Goal: Transaction & Acquisition: Purchase product/service

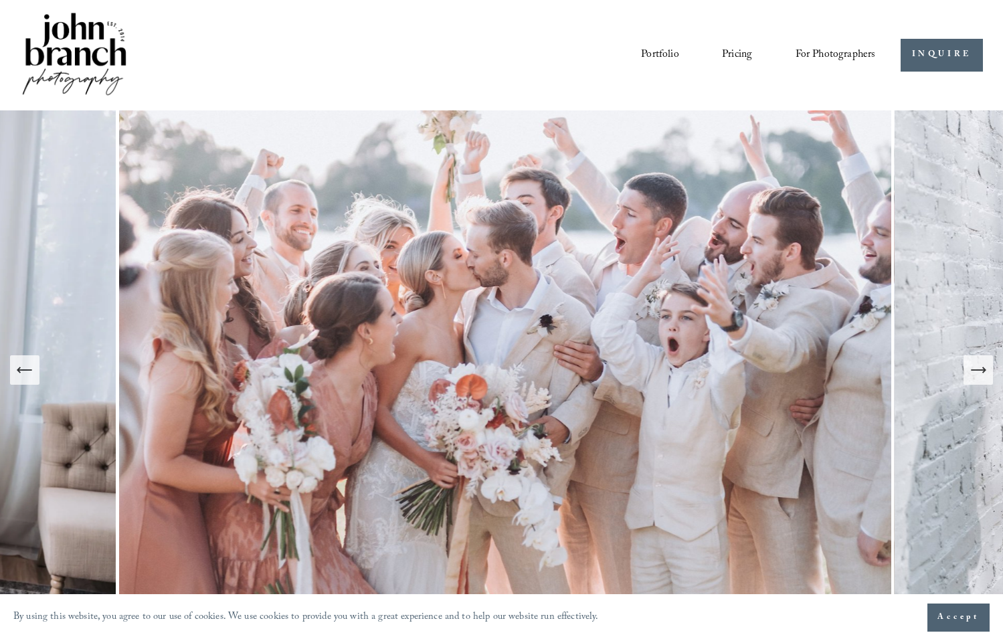
click at [970, 379] on icon "Next Slide" at bounding box center [978, 370] width 19 height 19
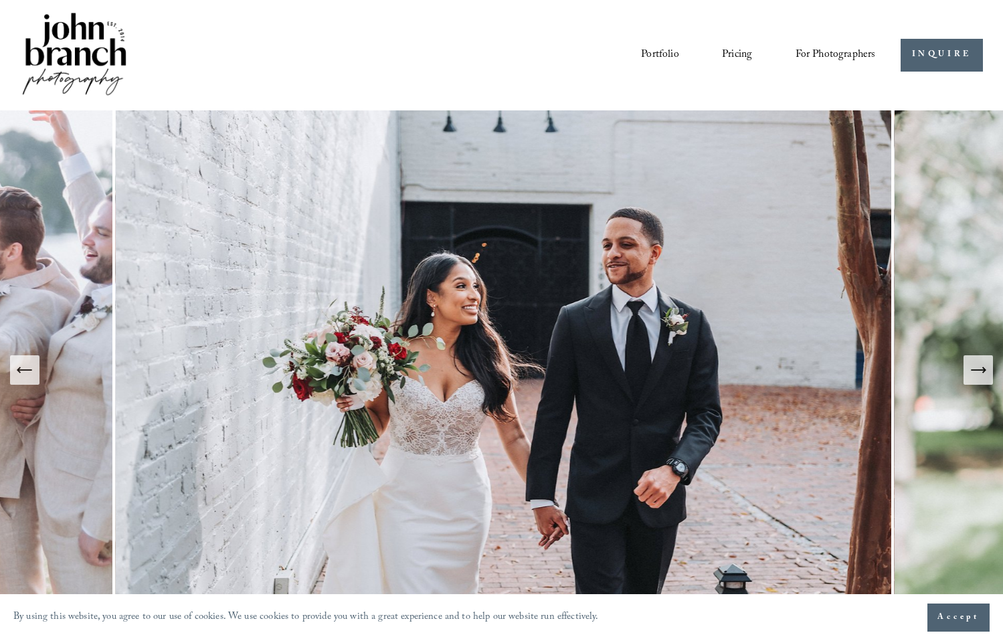
click at [970, 379] on icon "Next Slide" at bounding box center [978, 370] width 19 height 19
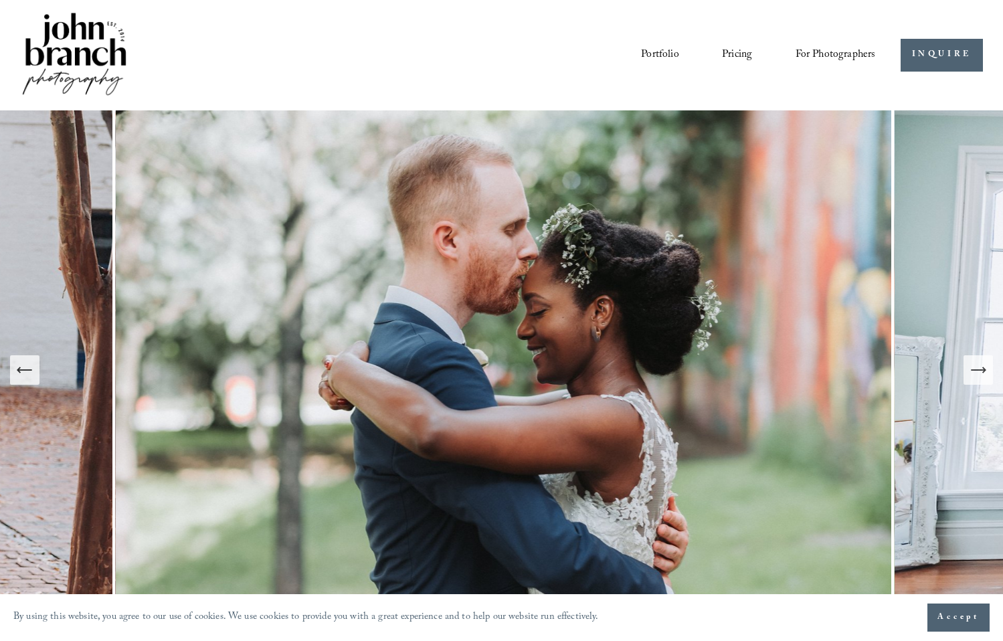
click at [970, 379] on icon "Next Slide" at bounding box center [978, 370] width 19 height 19
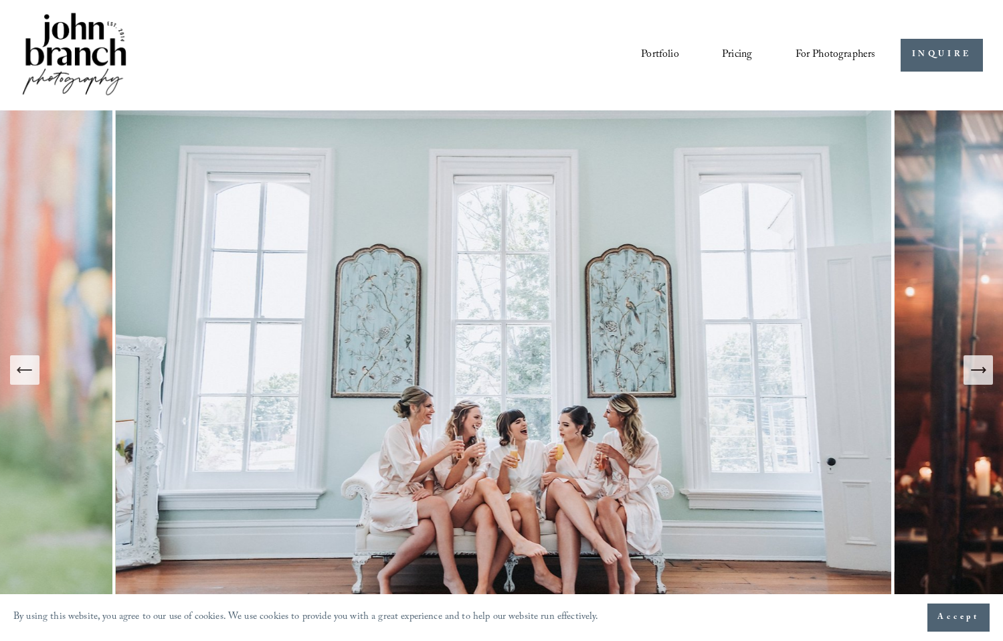
click at [970, 379] on icon "Next Slide" at bounding box center [978, 370] width 19 height 19
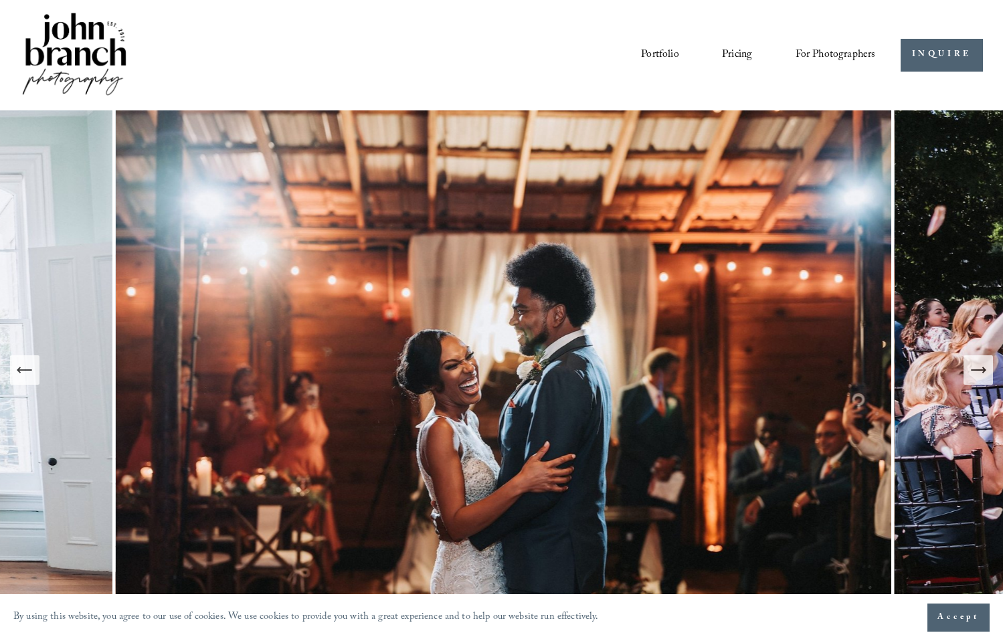
click at [970, 379] on icon "Next Slide" at bounding box center [978, 370] width 19 height 19
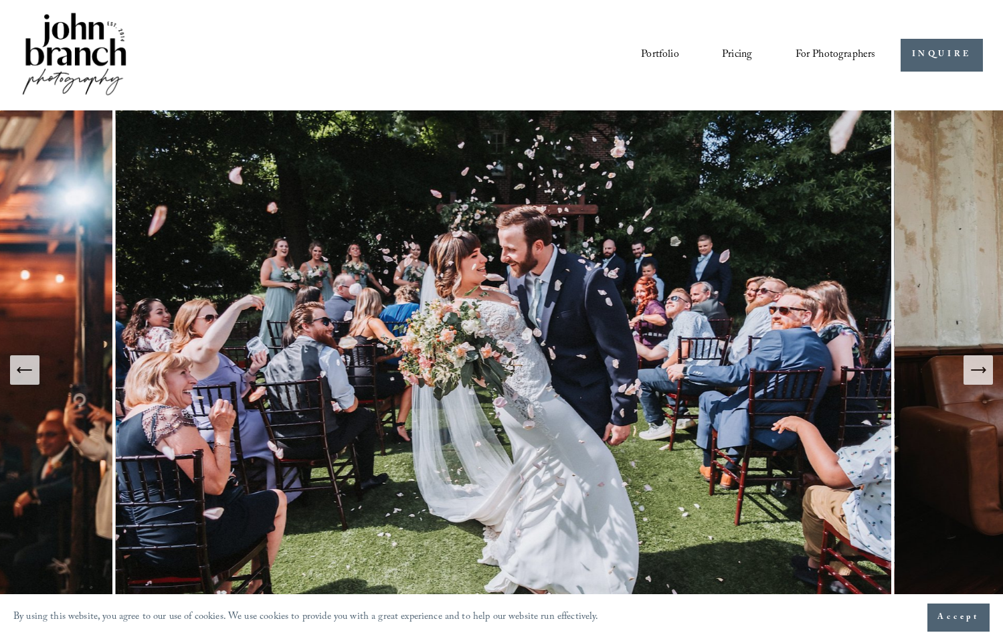
click at [970, 379] on icon "Next Slide" at bounding box center [978, 370] width 19 height 19
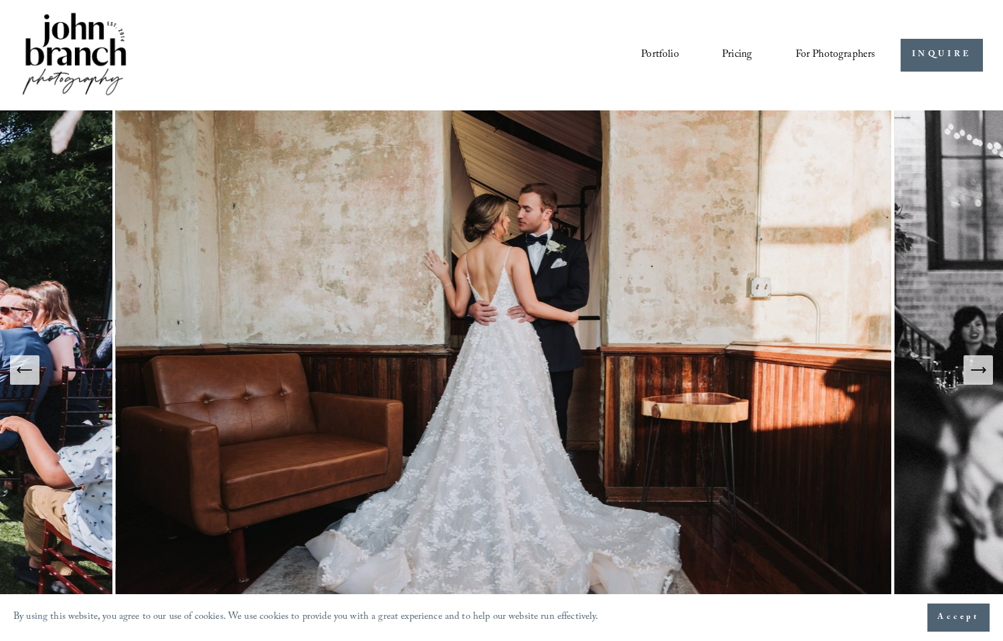
click at [970, 379] on icon "Next Slide" at bounding box center [978, 370] width 19 height 19
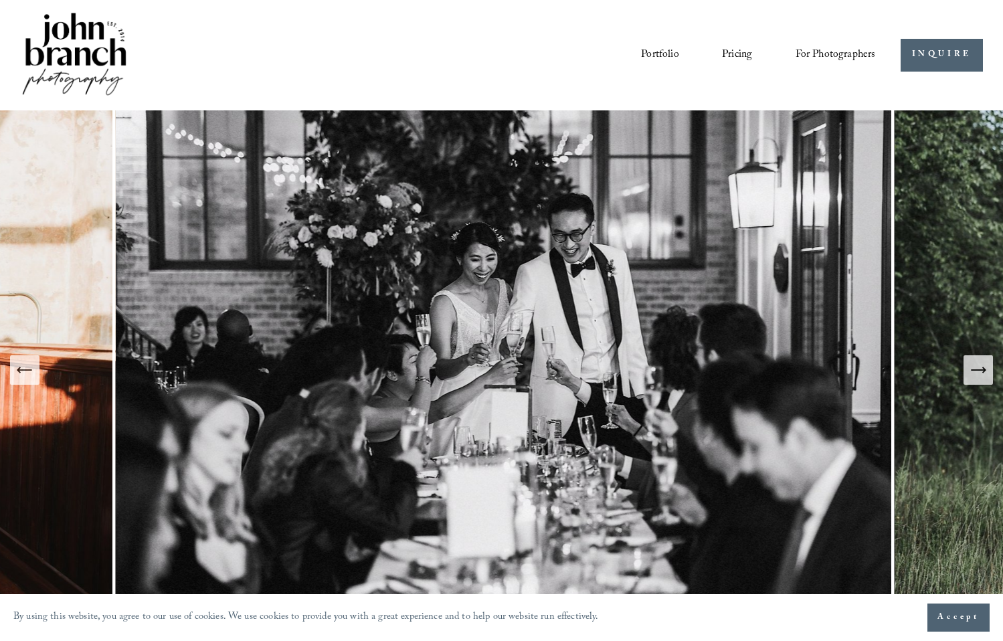
click at [970, 379] on icon "Next Slide" at bounding box center [978, 370] width 19 height 19
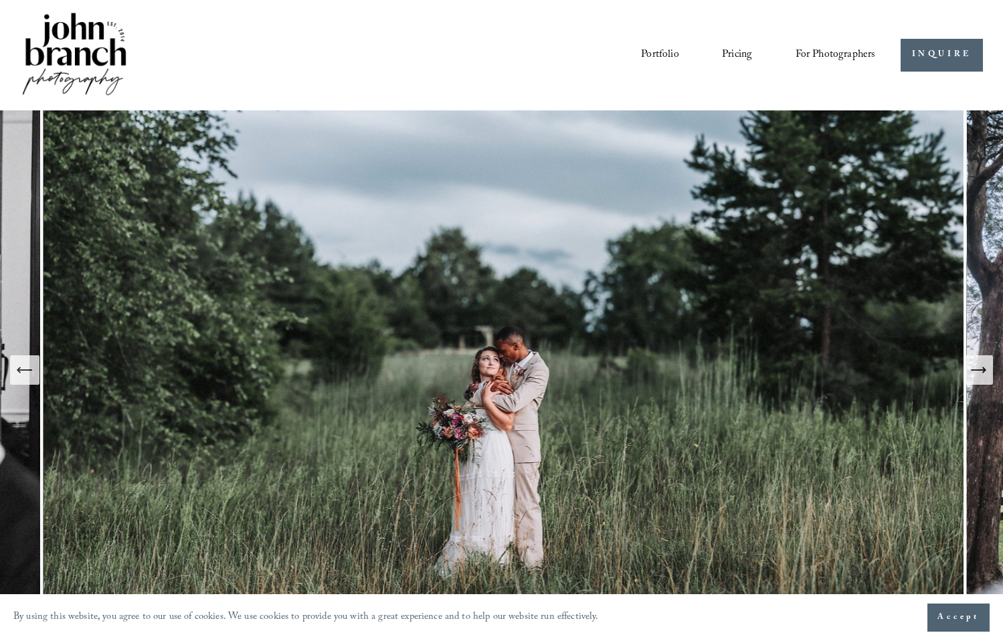
click at [970, 379] on icon "Next Slide" at bounding box center [978, 370] width 19 height 19
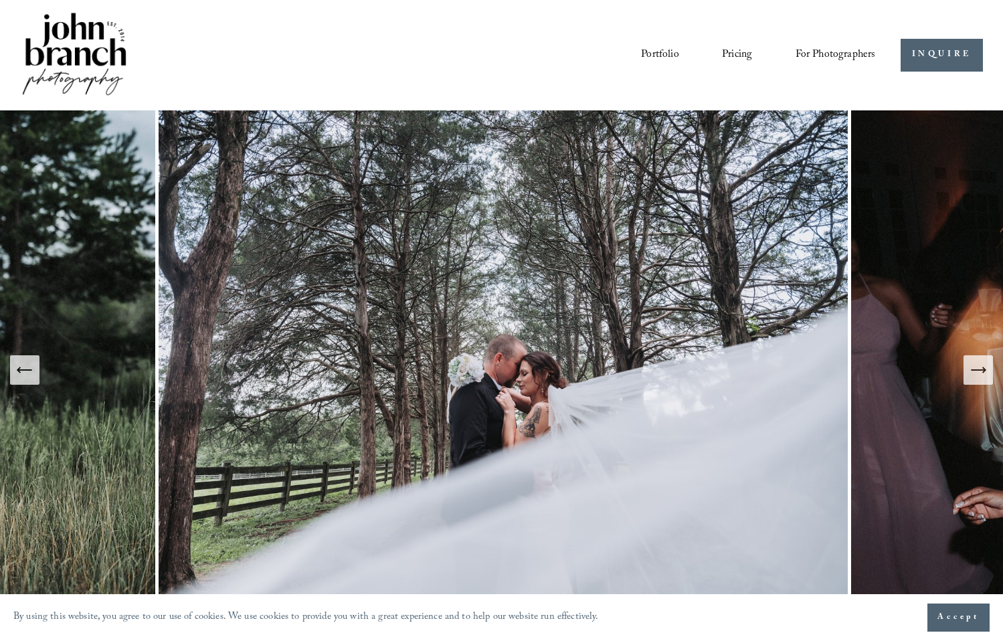
click at [976, 368] on icon "Next Slide" at bounding box center [978, 370] width 19 height 19
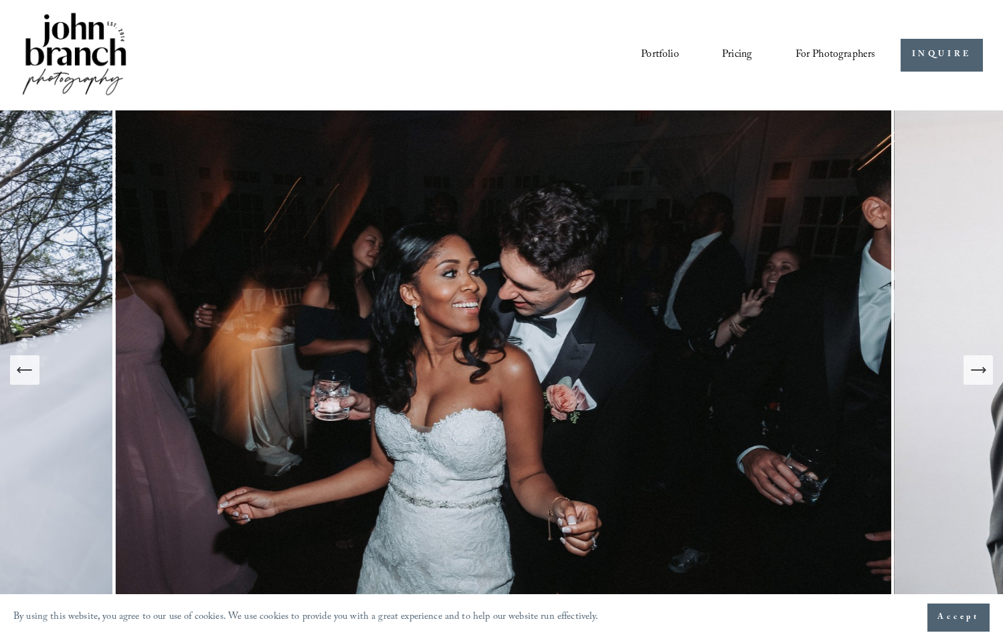
click at [725, 52] on link "Pricing" at bounding box center [737, 54] width 30 height 23
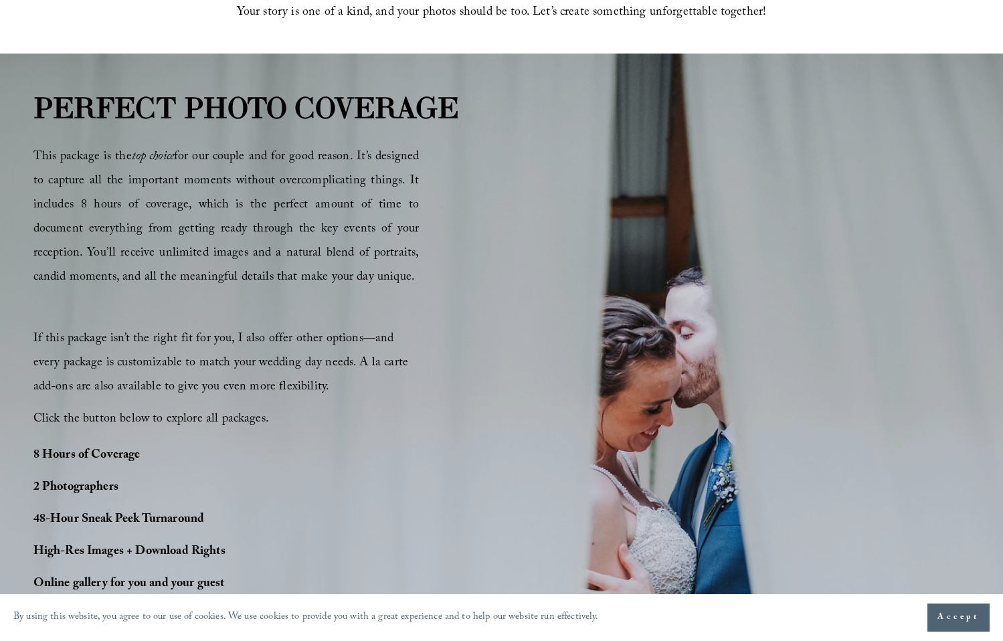
scroll to position [667, 0]
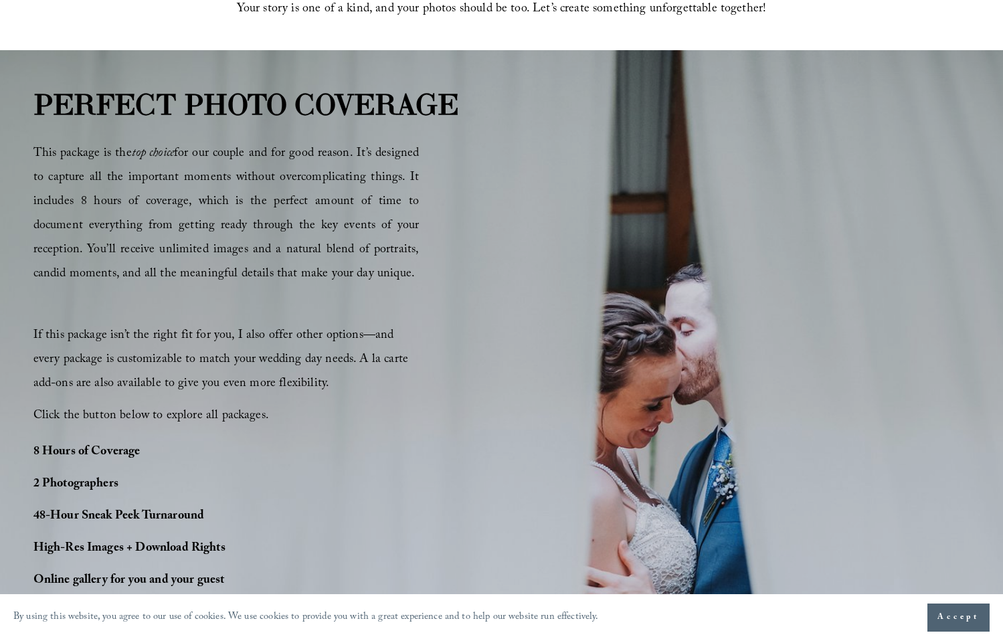
click at [955, 621] on span "Accept" at bounding box center [958, 617] width 42 height 13
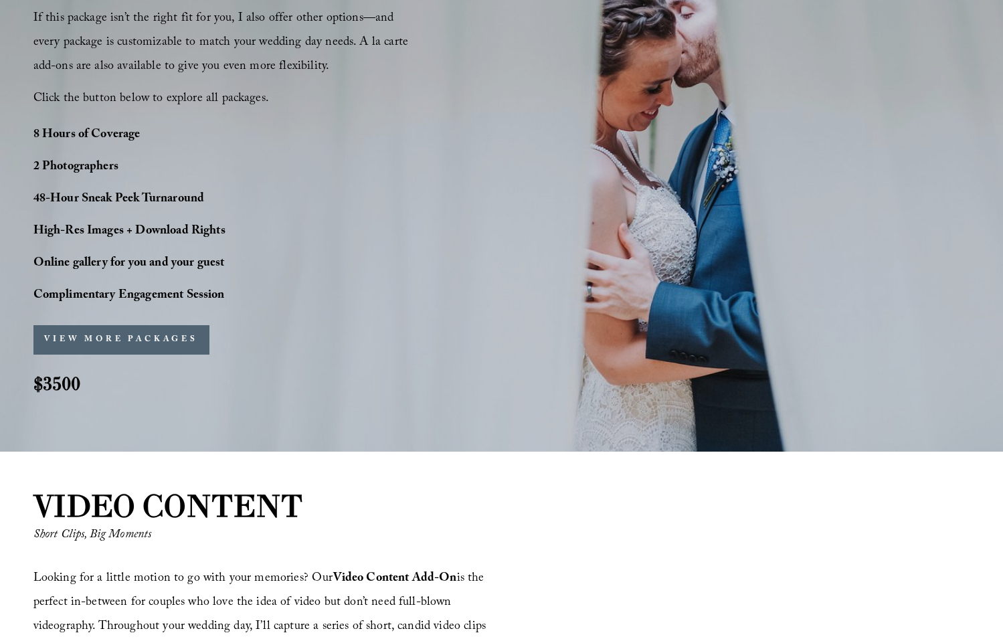
scroll to position [962, 0]
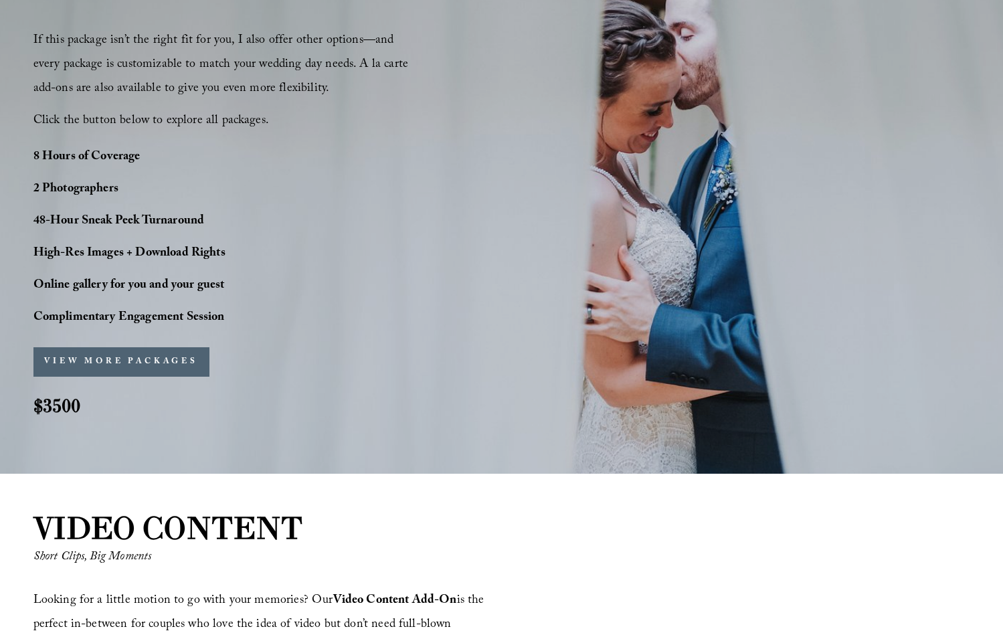
click at [137, 365] on button "VIEW MORE PACKAGES" at bounding box center [121, 361] width 176 height 29
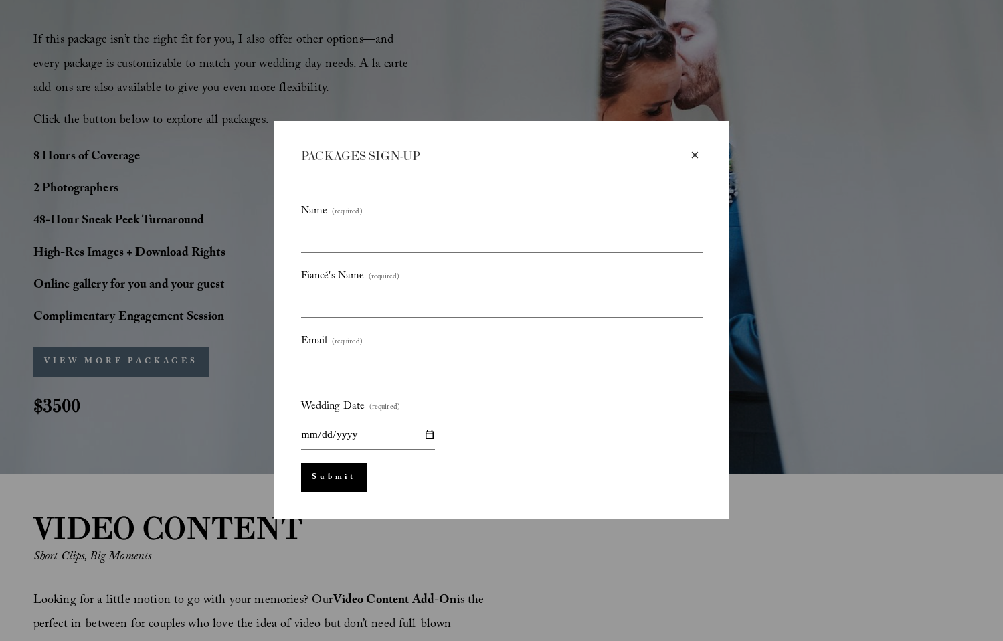
click at [692, 155] on div "×" at bounding box center [695, 155] width 15 height 15
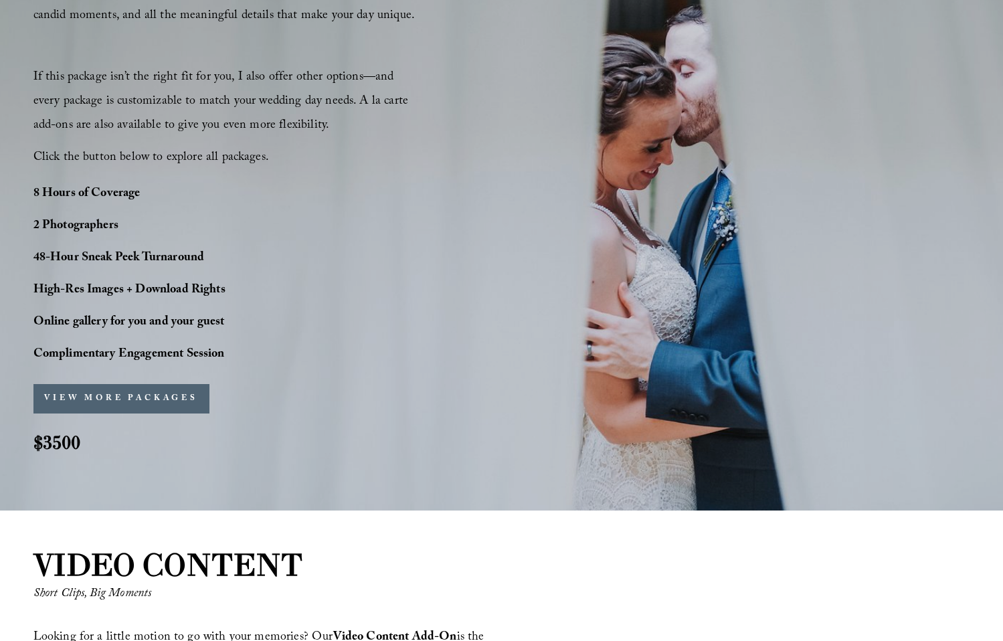
scroll to position [919, 0]
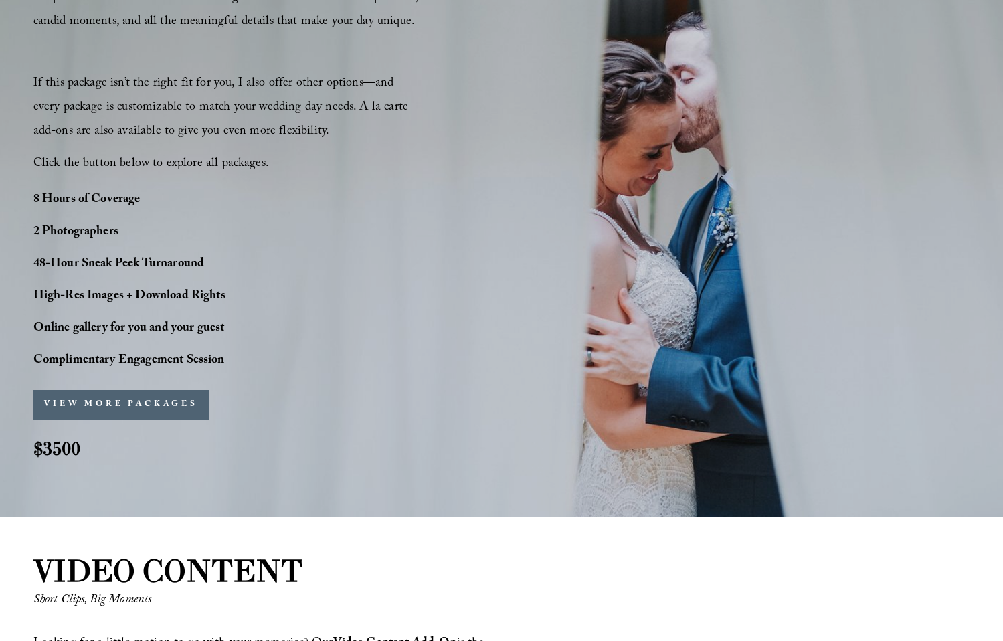
click at [187, 409] on button "VIEW MORE PACKAGES" at bounding box center [121, 404] width 176 height 29
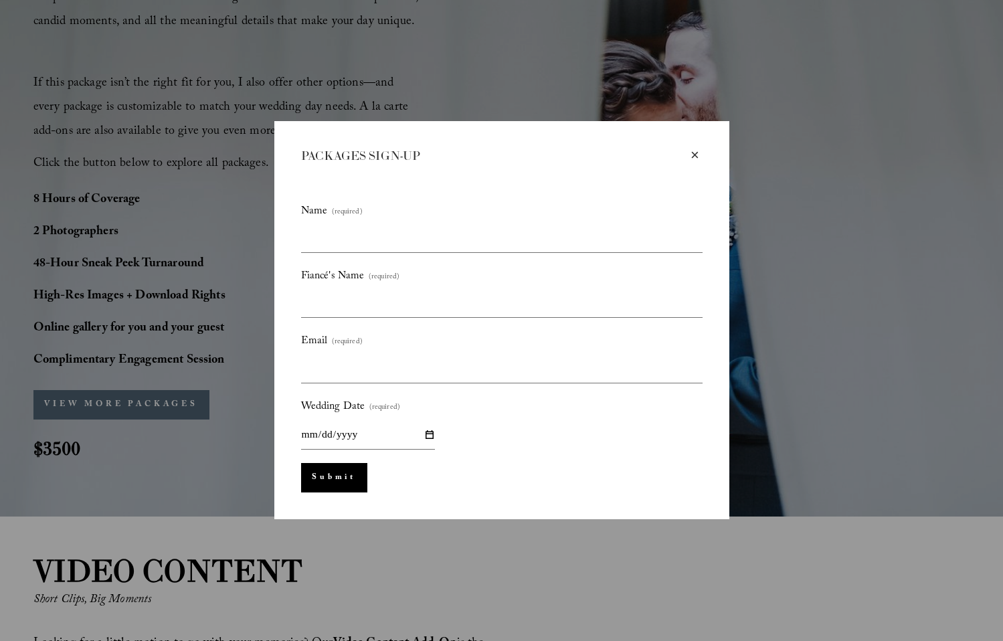
click at [694, 155] on div "×" at bounding box center [695, 155] width 15 height 15
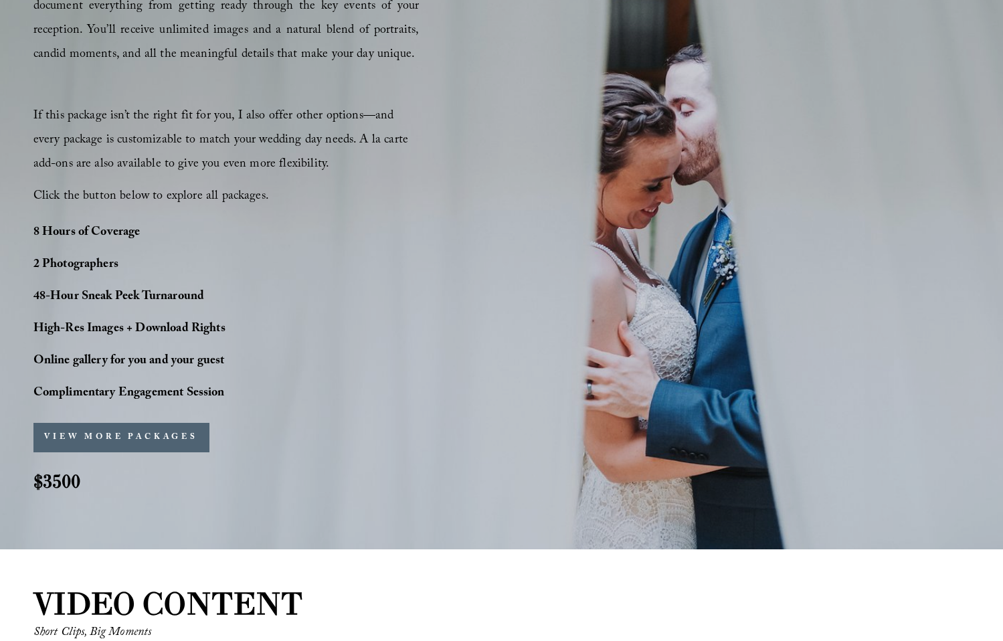
scroll to position [888, 0]
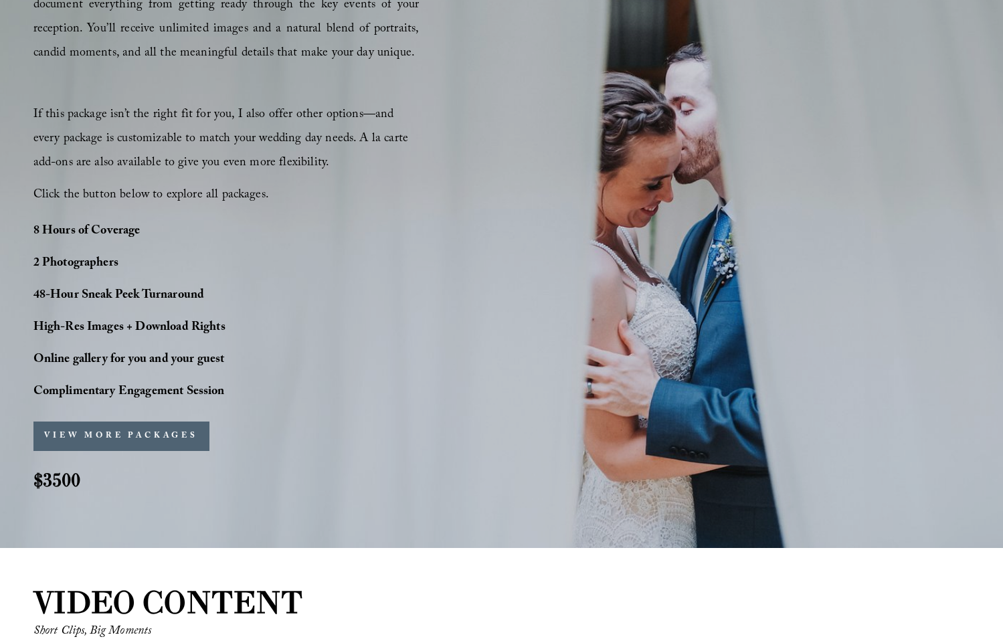
click at [109, 230] on strong "8 Hours of Coverage" at bounding box center [86, 231] width 107 height 21
